Goal: Find specific page/section: Find specific page/section

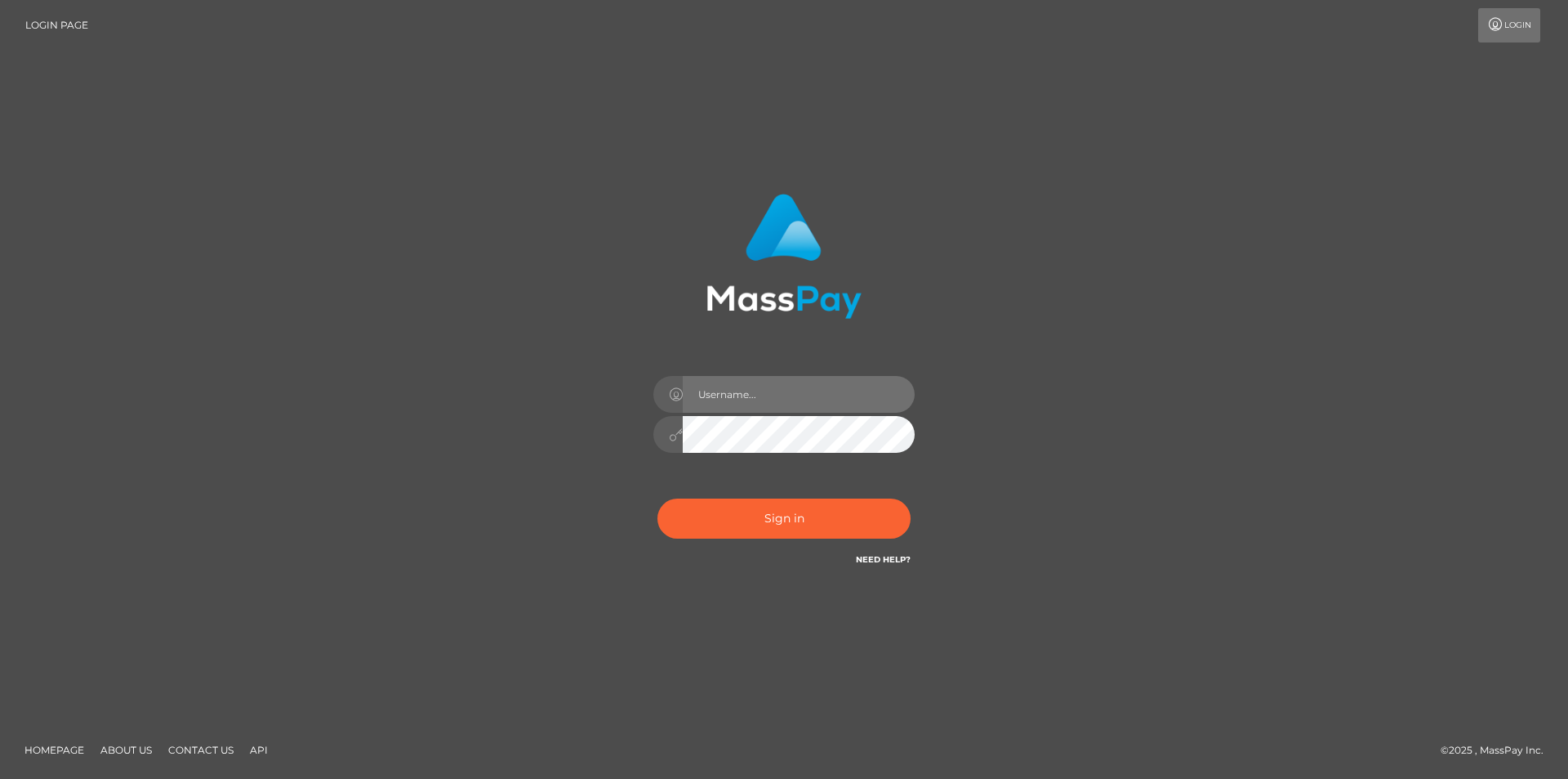
click at [782, 388] on input "text" at bounding box center [799, 395] width 232 height 37
type input "alex.tp"
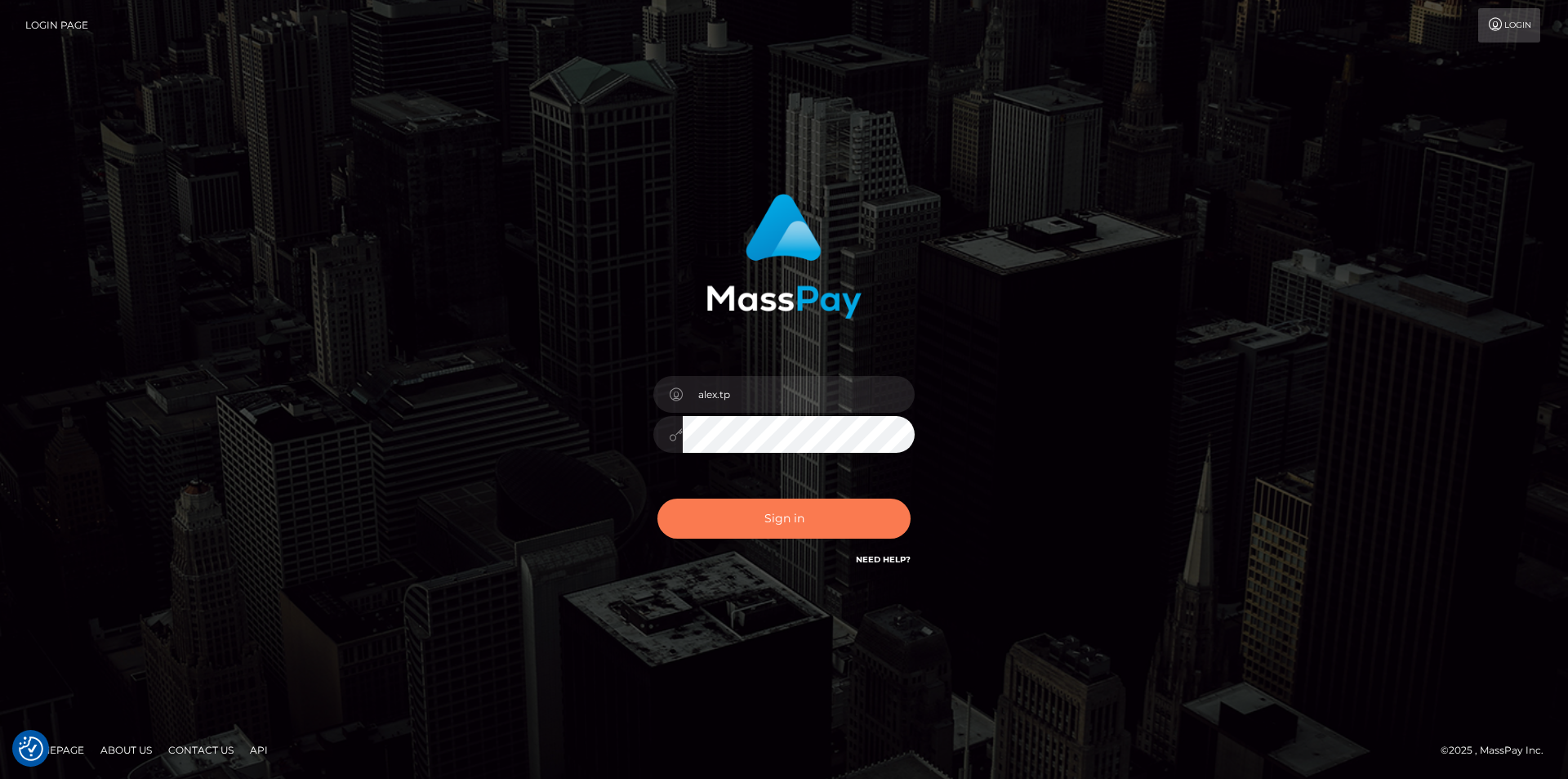
click at [765, 525] on button "Sign in" at bounding box center [784, 518] width 253 height 40
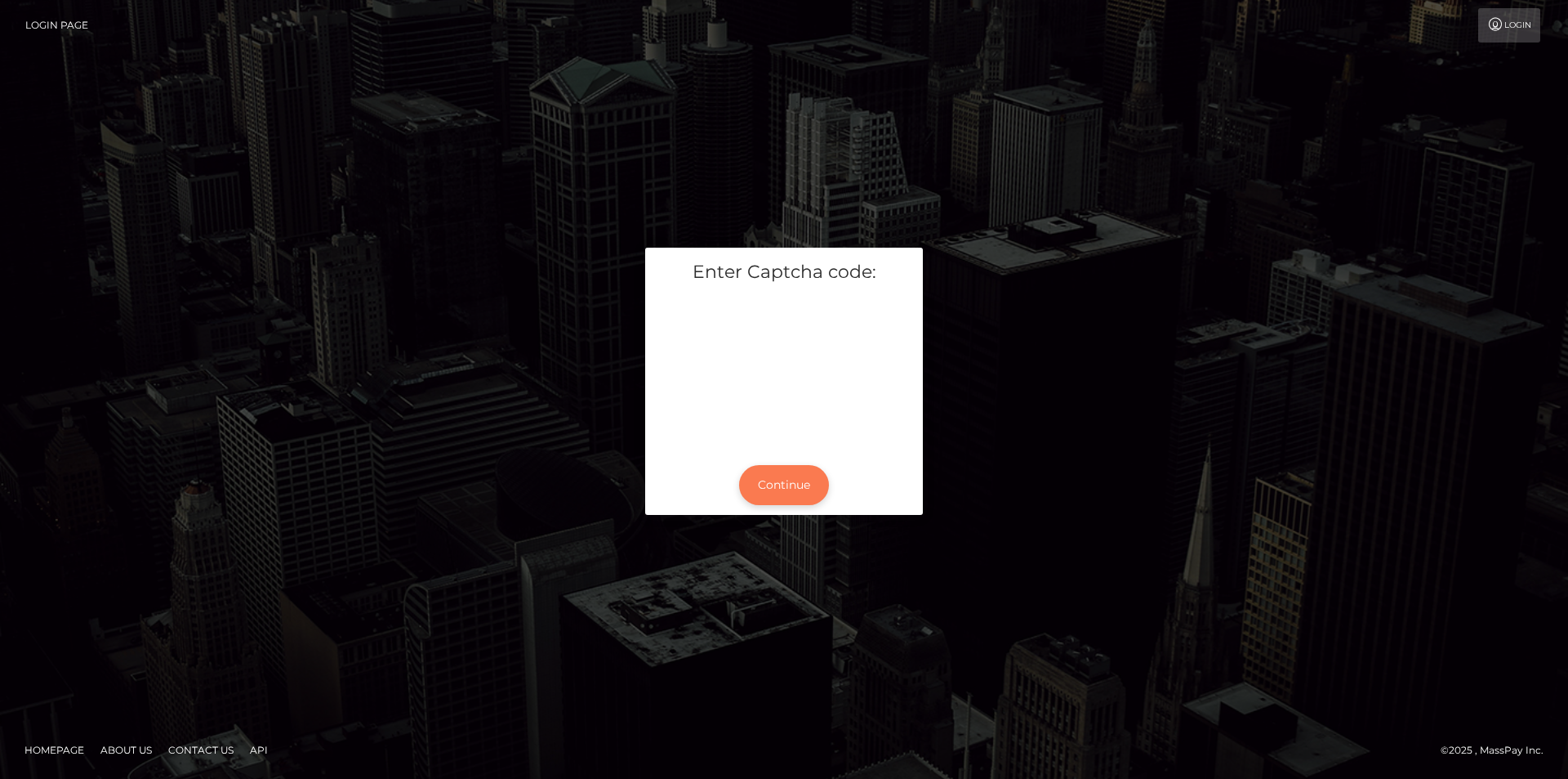
click at [778, 488] on button "Continue" at bounding box center [784, 484] width 90 height 40
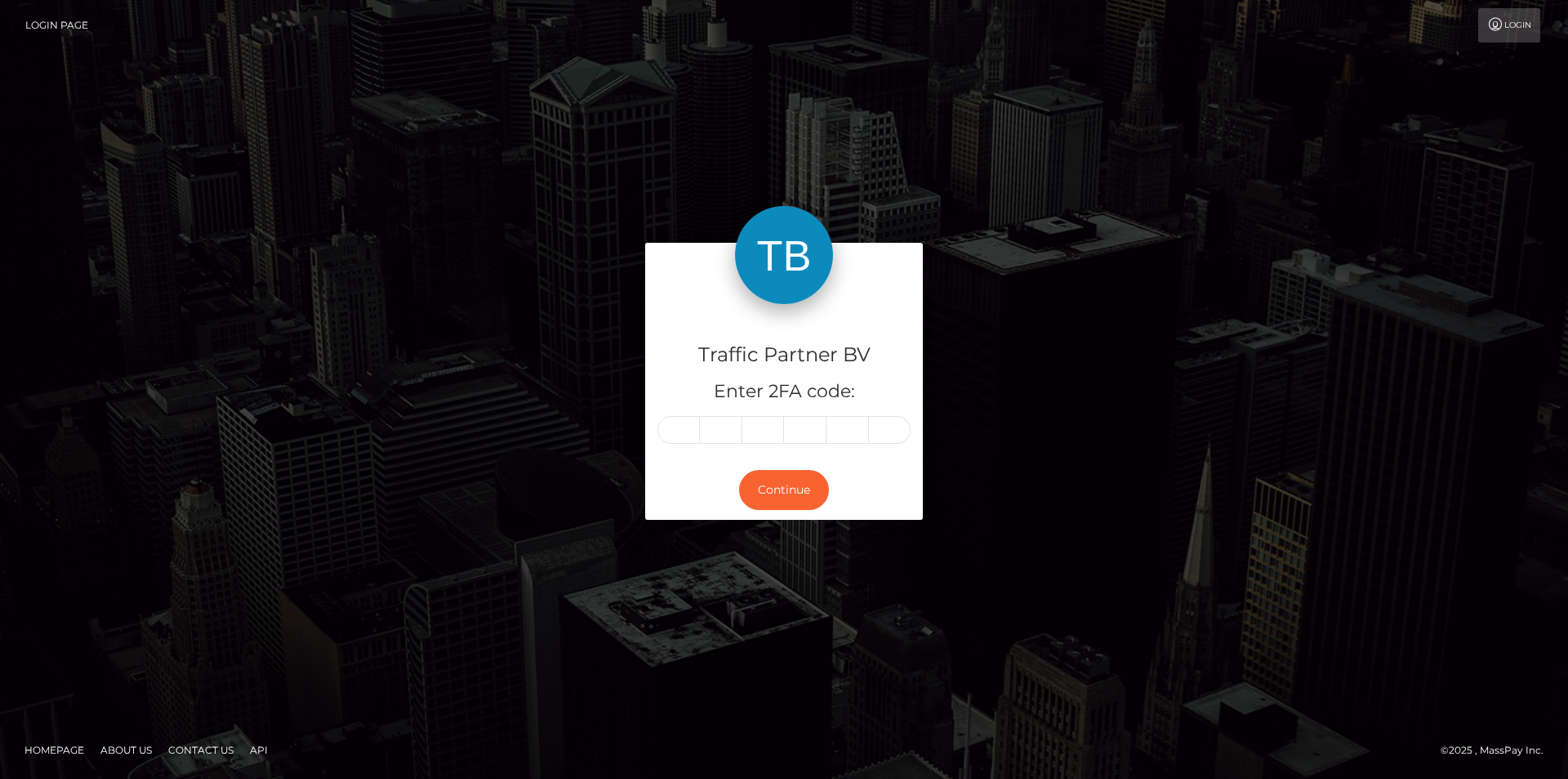
click at [695, 440] on input "text" at bounding box center [679, 429] width 42 height 27
click at [679, 420] on input "text" at bounding box center [679, 429] width 42 height 27
click at [693, 429] on input "text" at bounding box center [679, 429] width 42 height 27
click at [676, 432] on input "text" at bounding box center [679, 429] width 42 height 27
click at [684, 428] on input "text" at bounding box center [679, 429] width 42 height 27
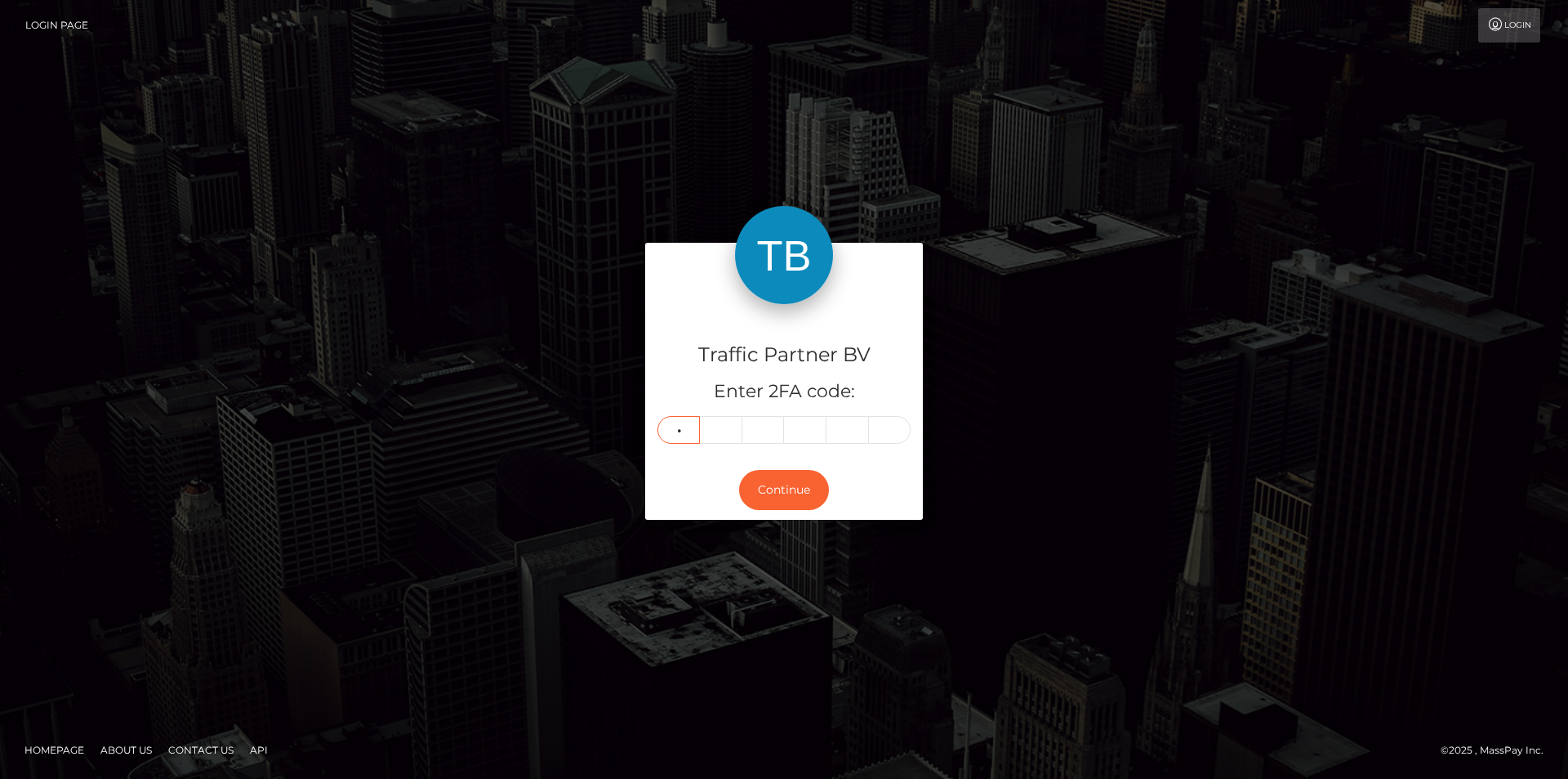
type input "3"
type input "2"
type input "9"
type input "7"
type input "3"
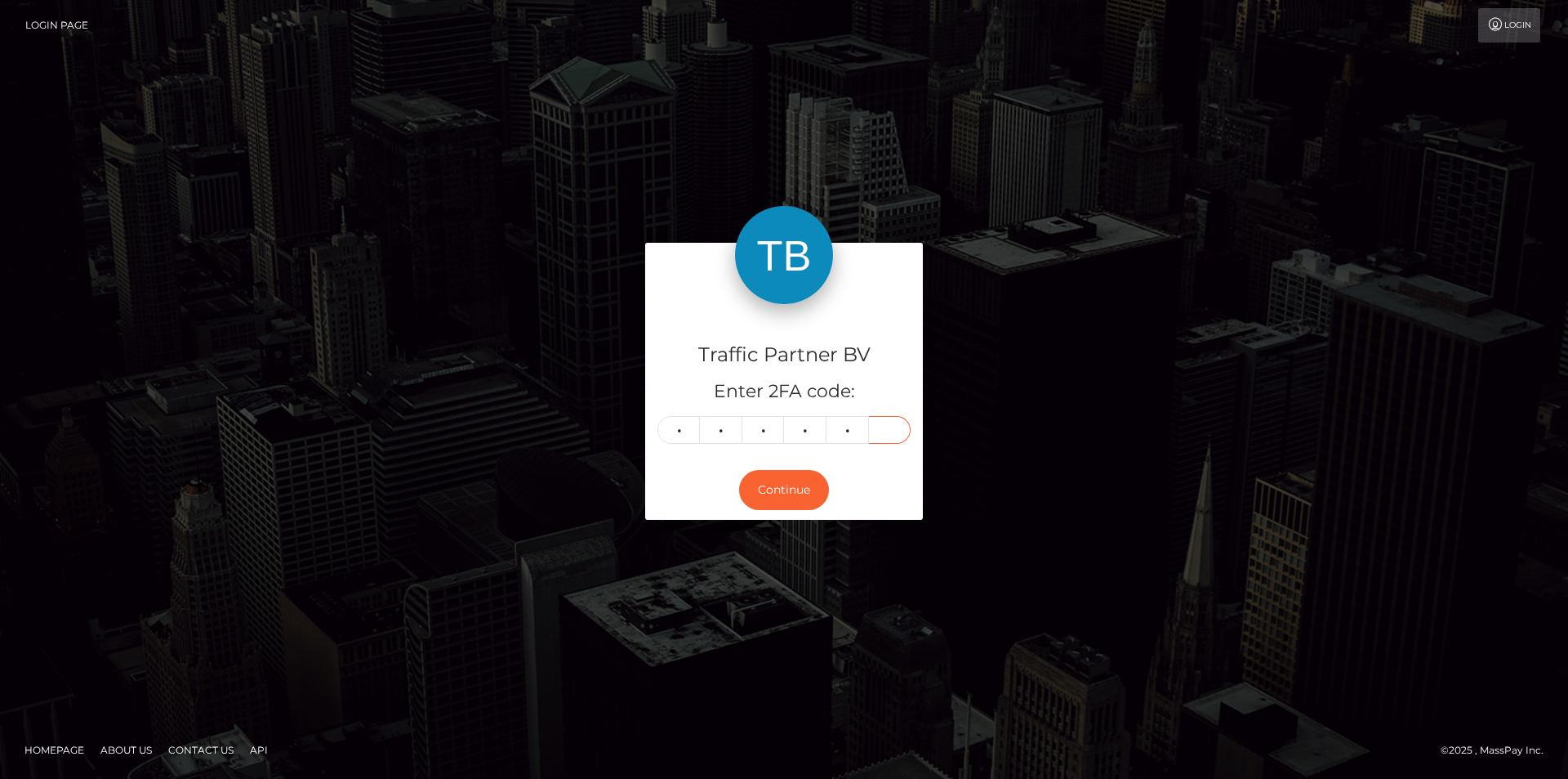
type input "3"
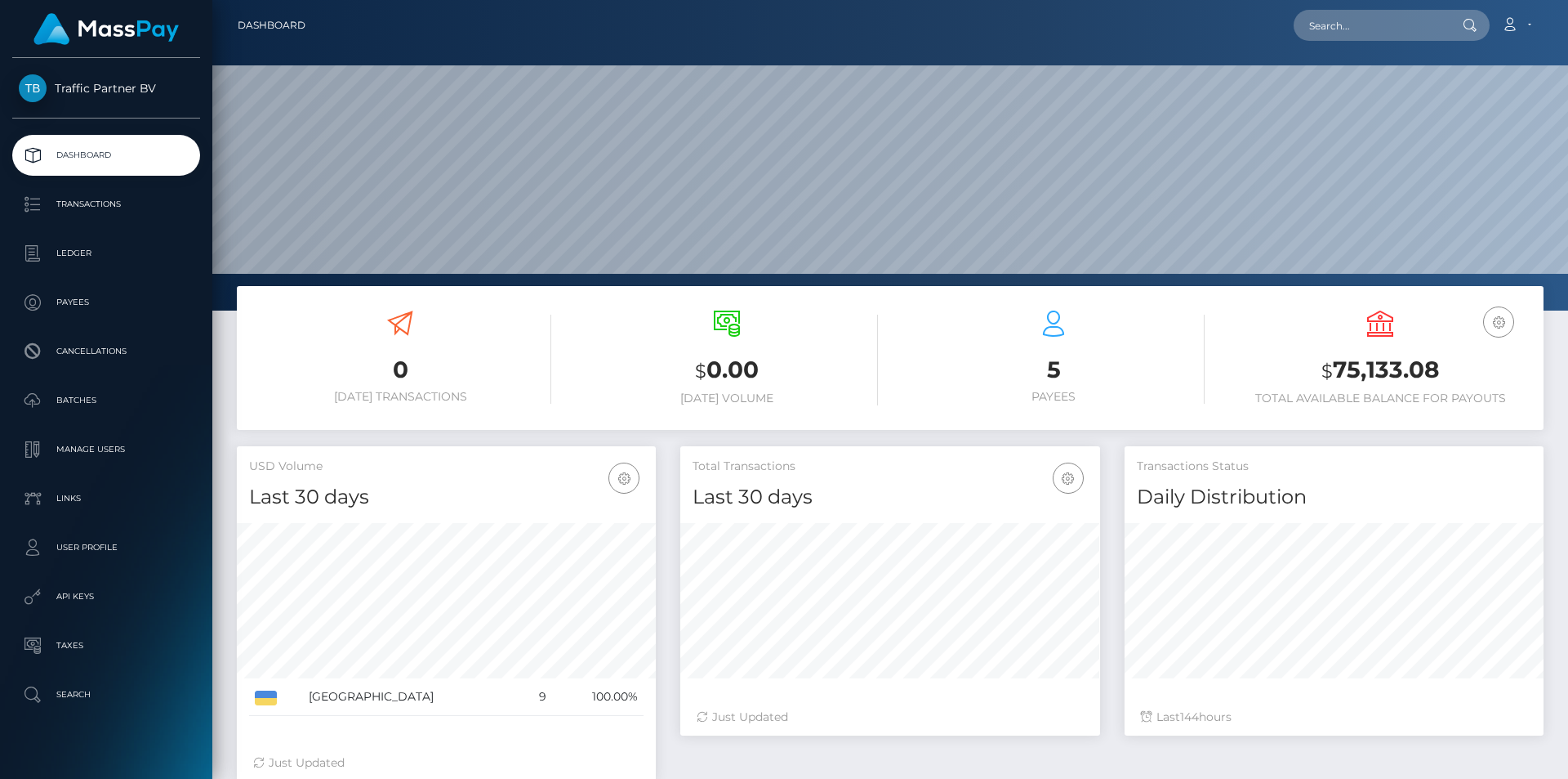
scroll to position [290, 419]
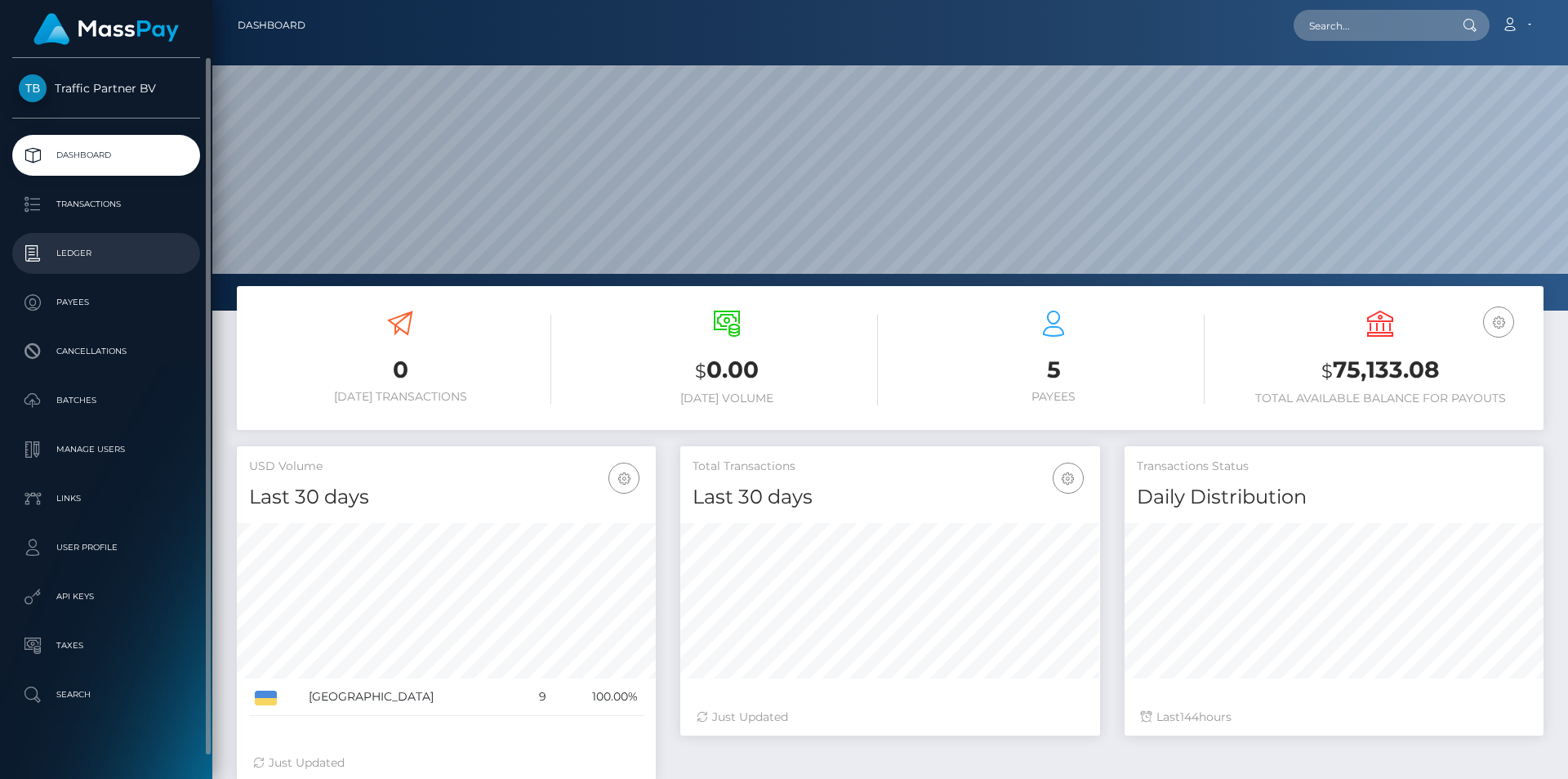
click at [66, 251] on p "Ledger" at bounding box center [106, 253] width 175 height 25
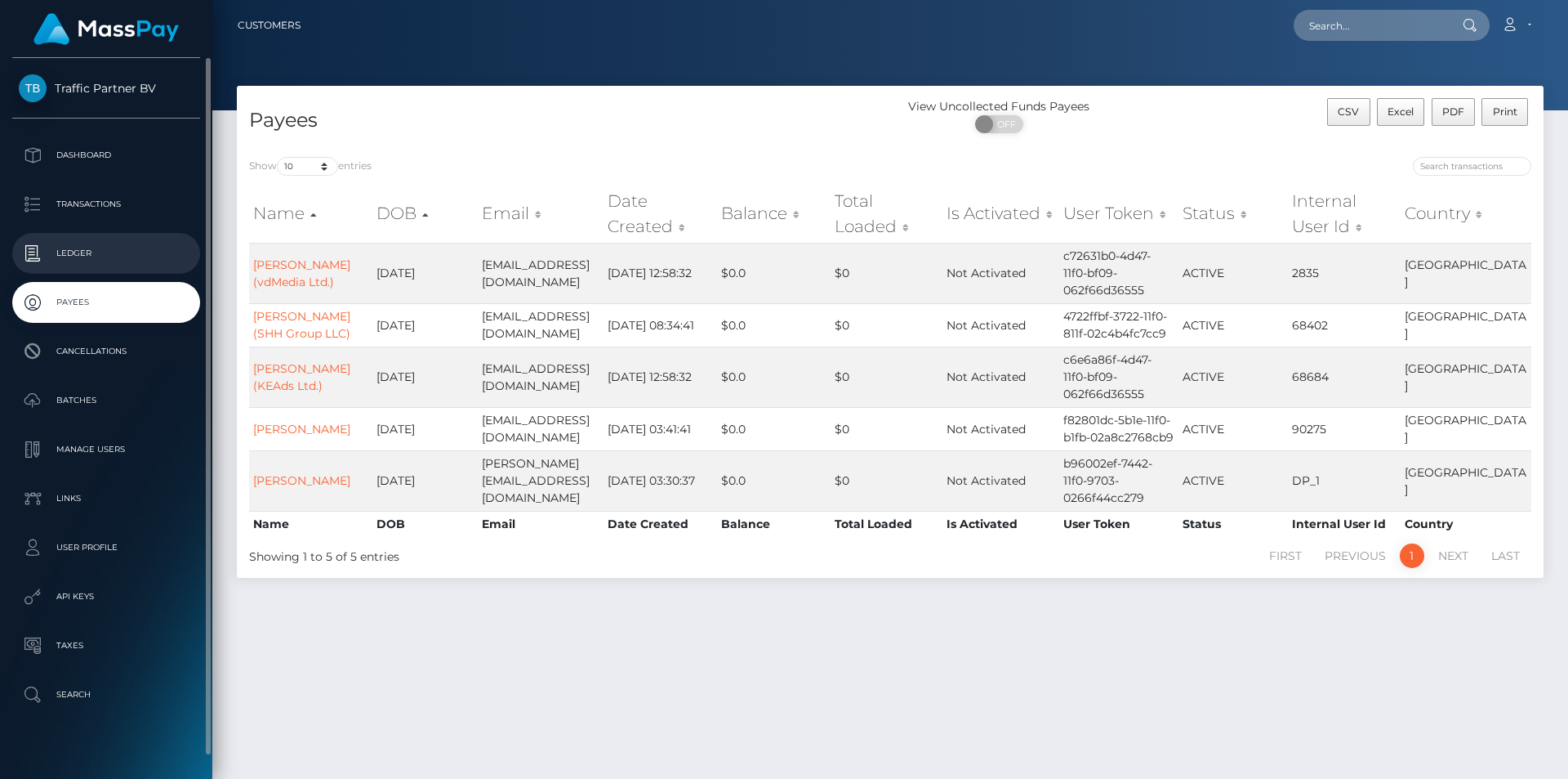
click at [87, 258] on p "Ledger" at bounding box center [106, 253] width 175 height 25
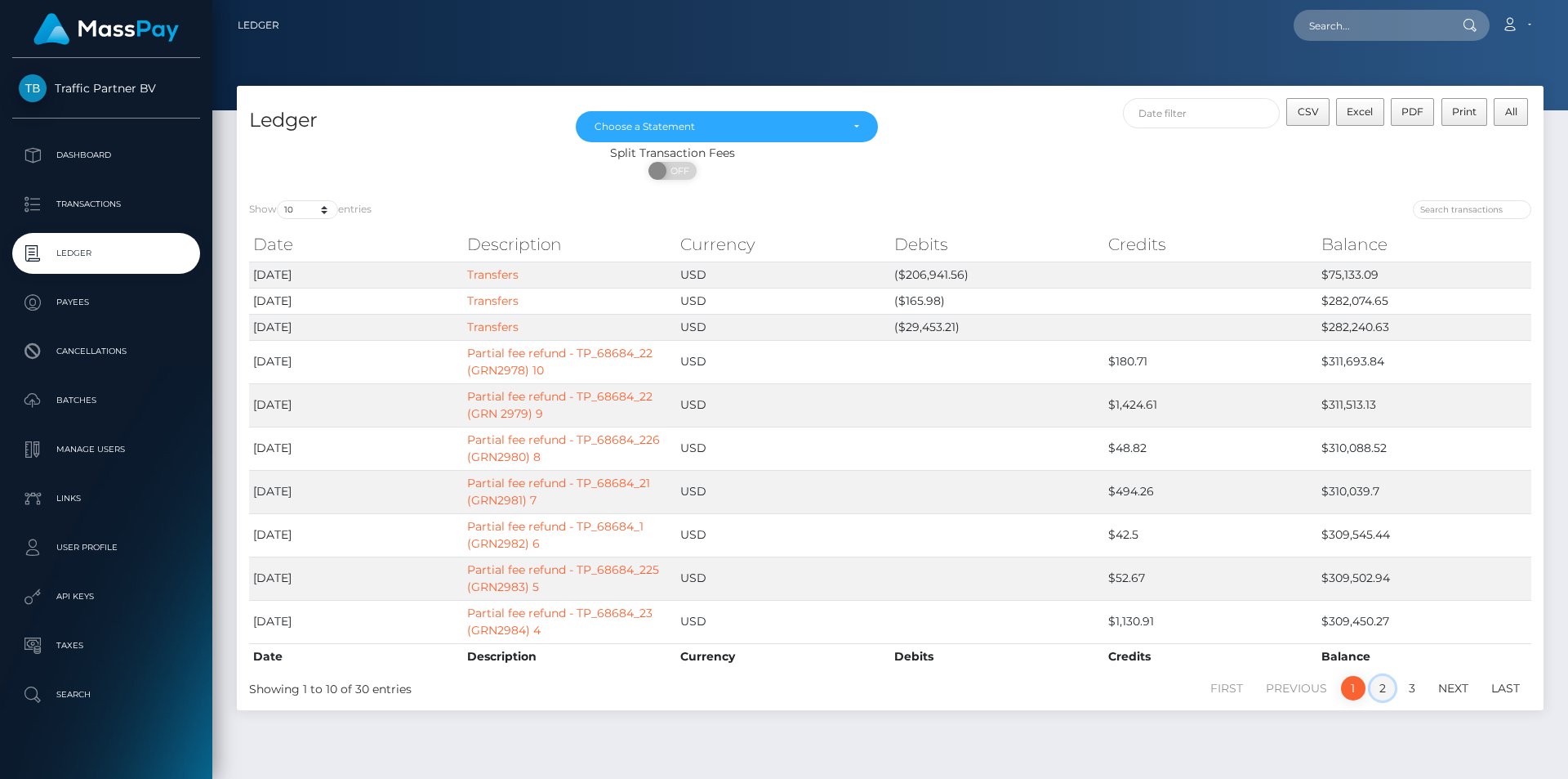
click at [1389, 687] on link "2" at bounding box center [1383, 688] width 25 height 25
